Goal: Transaction & Acquisition: Purchase product/service

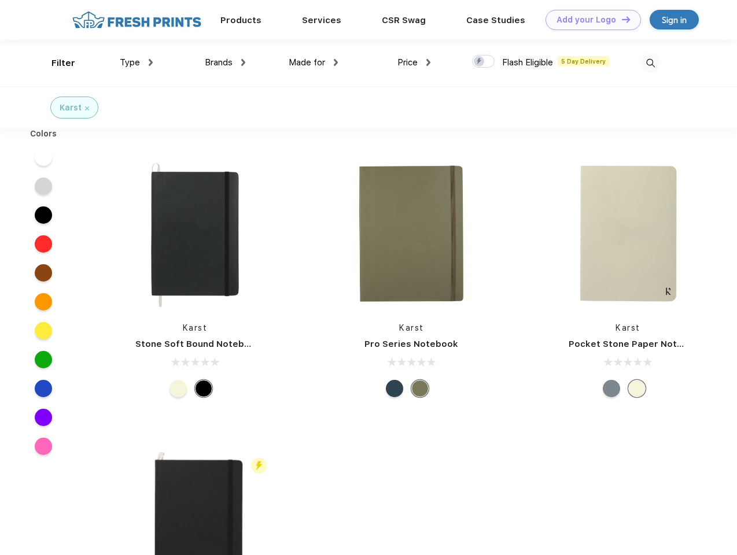
click at [589, 20] on link "Add your Logo Design Tool" at bounding box center [593, 20] width 95 height 20
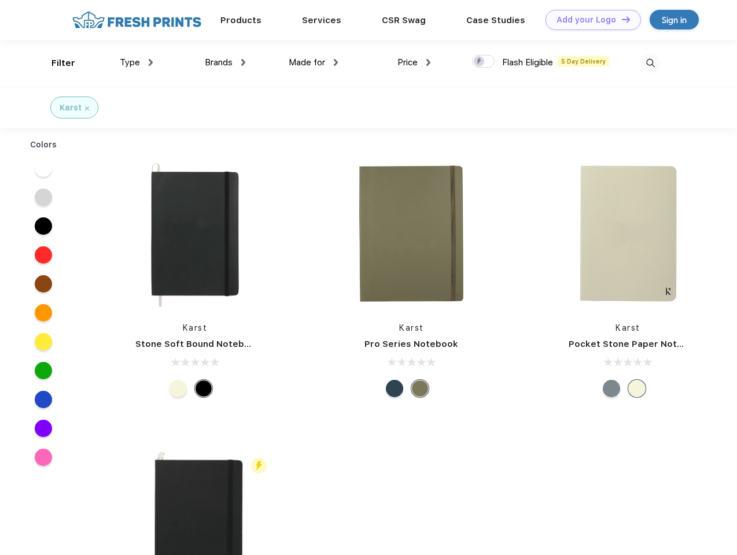
click at [0, 0] on div "Design Tool" at bounding box center [0, 0] width 0 height 0
click at [621, 19] on link "Add your Logo Design Tool" at bounding box center [593, 20] width 95 height 20
click at [56, 63] on div "Filter" at bounding box center [63, 63] width 24 height 13
click at [137, 62] on span "Type" at bounding box center [130, 62] width 20 height 10
click at [225, 62] on span "Brands" at bounding box center [219, 62] width 28 height 10
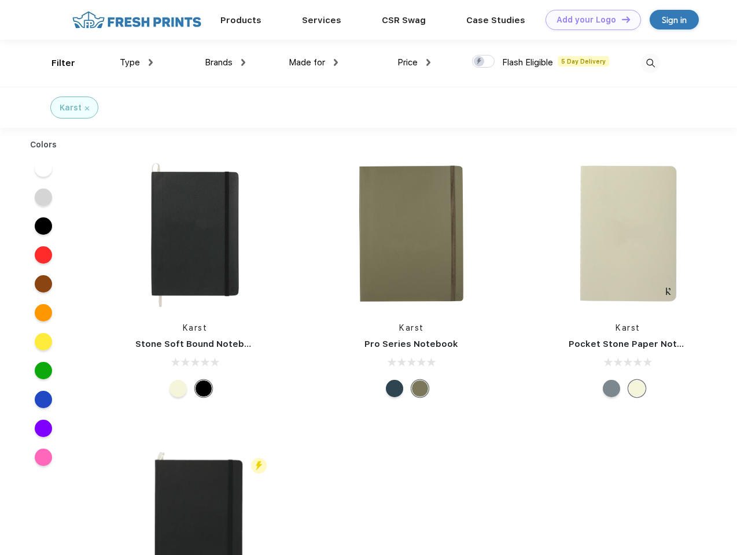
click at [314, 62] on span "Made for" at bounding box center [307, 62] width 36 height 10
click at [414, 62] on span "Price" at bounding box center [407, 62] width 20 height 10
click at [484, 62] on div at bounding box center [483, 61] width 23 height 13
click at [480, 62] on input "checkbox" at bounding box center [476, 58] width 8 height 8
click at [650, 63] on img at bounding box center [650, 63] width 19 height 19
